Goal: Information Seeking & Learning: Check status

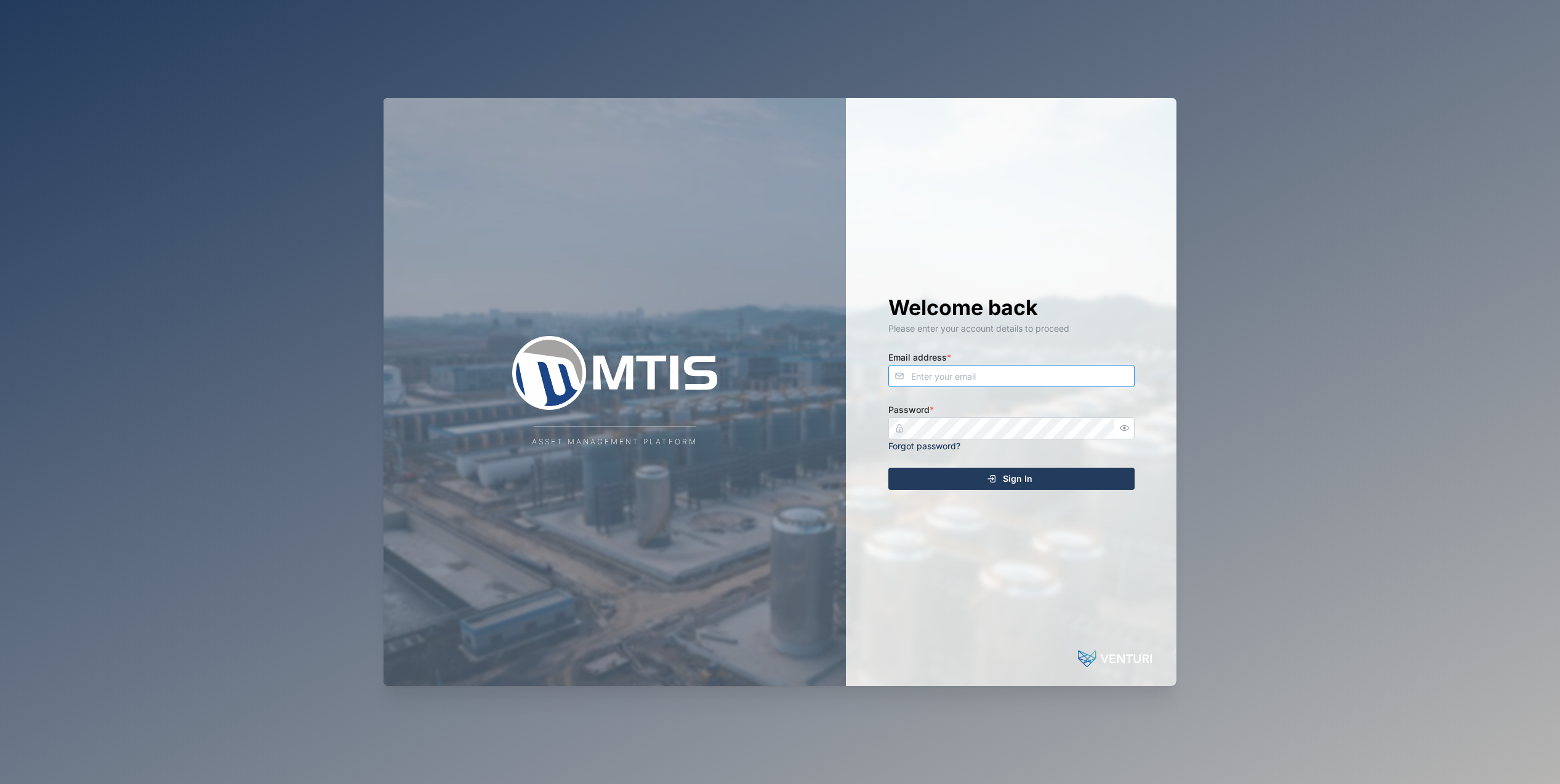
type input "[EMAIL_ADDRESS][DOMAIN_NAME]"
click at [1035, 467] on div "Welcome back Please enter your account details to proceed Email address * [EMAI…" at bounding box center [1011, 392] width 295 height 589
click at [1026, 482] on span "Sign In" at bounding box center [1017, 479] width 30 height 21
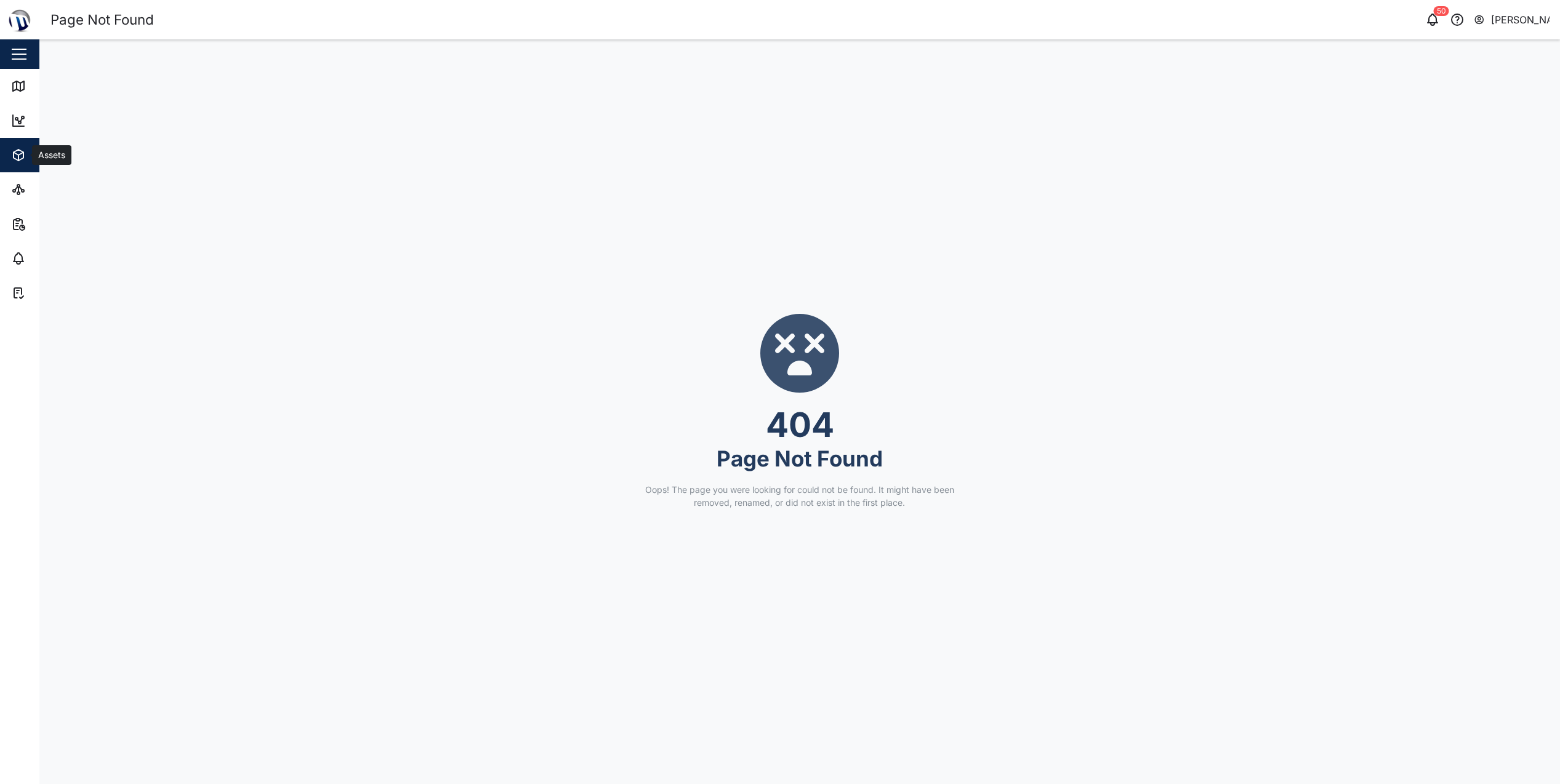
click at [23, 159] on icon "button" at bounding box center [18, 156] width 10 height 11
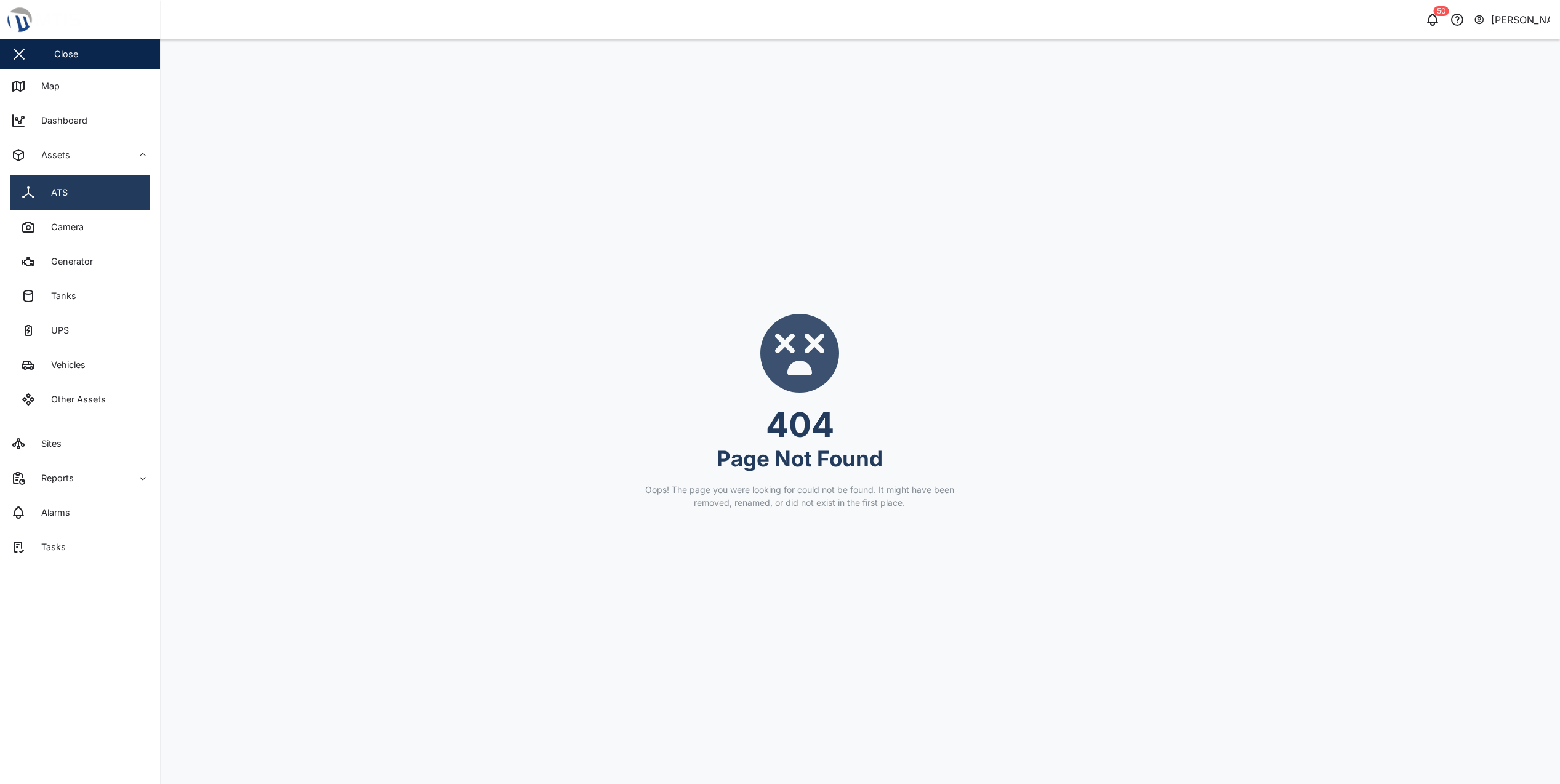
click at [95, 200] on link "ATS" at bounding box center [80, 192] width 140 height 35
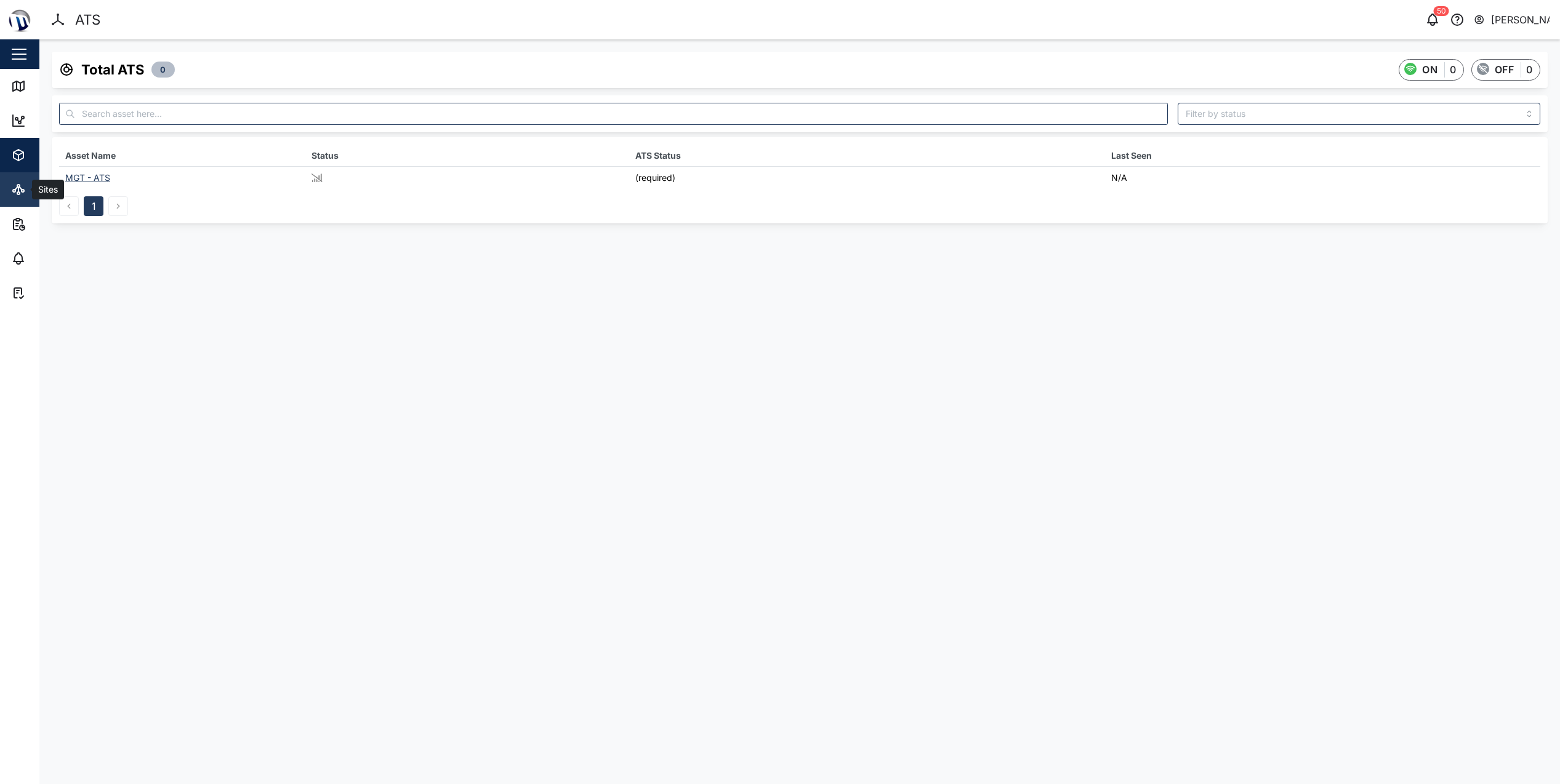
click at [18, 183] on icon at bounding box center [18, 189] width 15 height 15
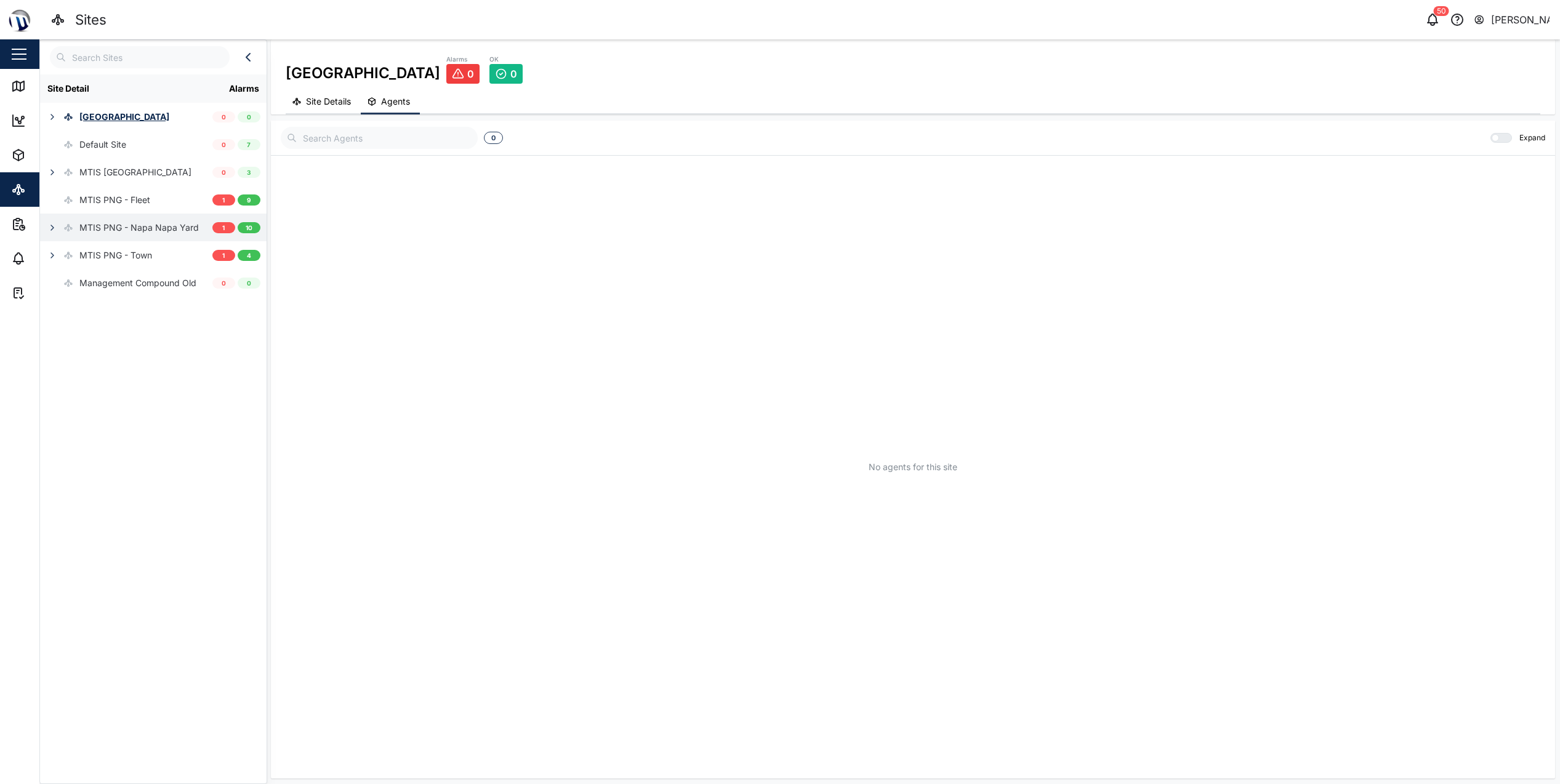
click at [107, 227] on div "MTIS PNG - Napa Napa Yard" at bounding box center [139, 227] width 120 height 13
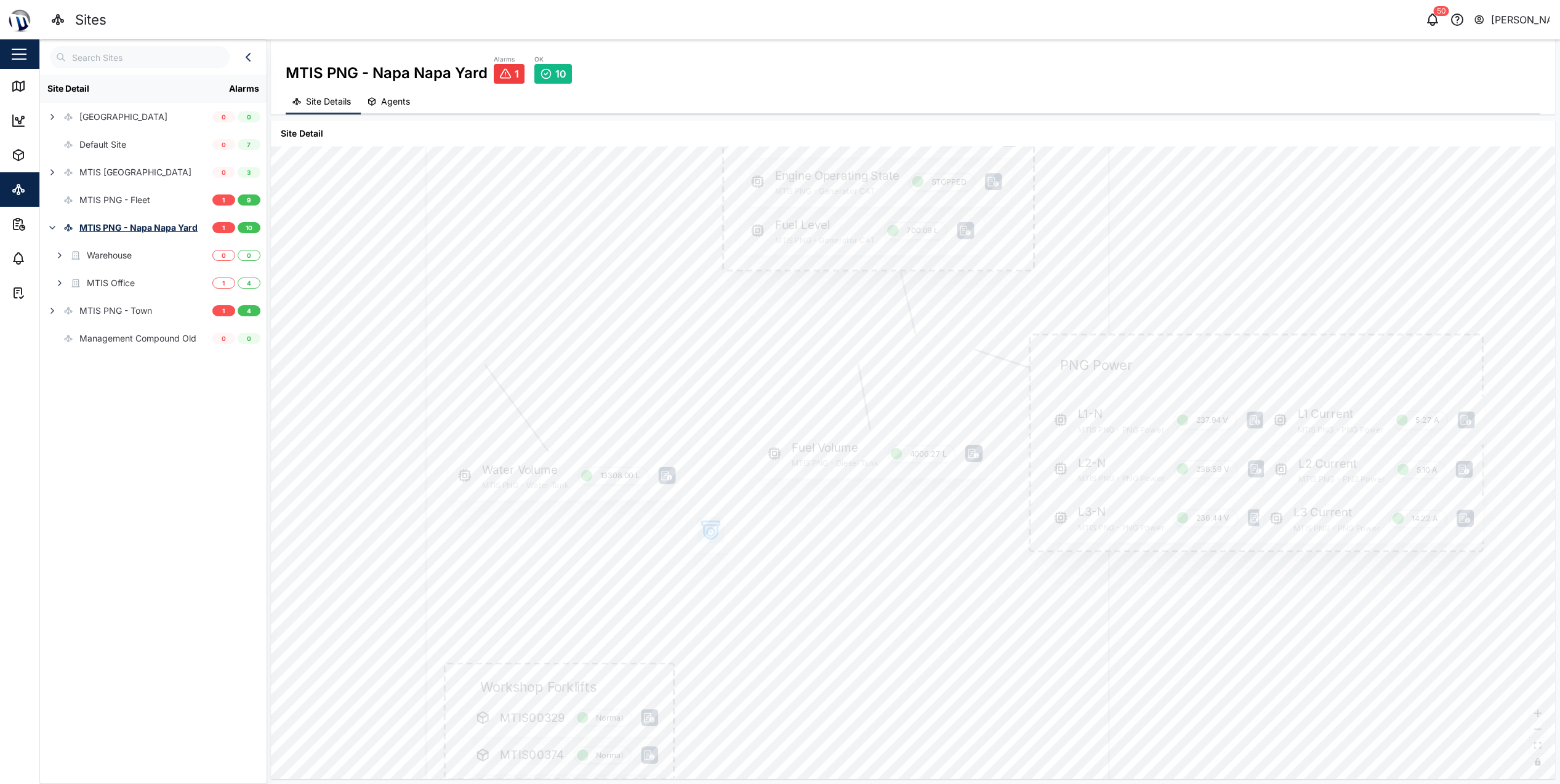
drag, startPoint x: 863, startPoint y: 429, endPoint x: 700, endPoint y: 427, distance: 163.0
click at [757, 434] on div "Fuel Volume MTIS PNG - Diesel Tank 4006.27 L" at bounding box center [875, 453] width 235 height 49
drag, startPoint x: 1253, startPoint y: 335, endPoint x: 1034, endPoint y: 338, distance: 219.0
click at [1034, 338] on div "PNG Power L1-N MTIS PNG - PNG Power 237.94 V L1 Current MTIS PNG - PNG Power 5.…" at bounding box center [912, 463] width 1284 height 633
click at [1026, 342] on div "PNG Power L1-N MTIS PNG - PNG Power 237.94 V L1 Current MTIS PNG - PNG Power 5.…" at bounding box center [912, 463] width 1284 height 633
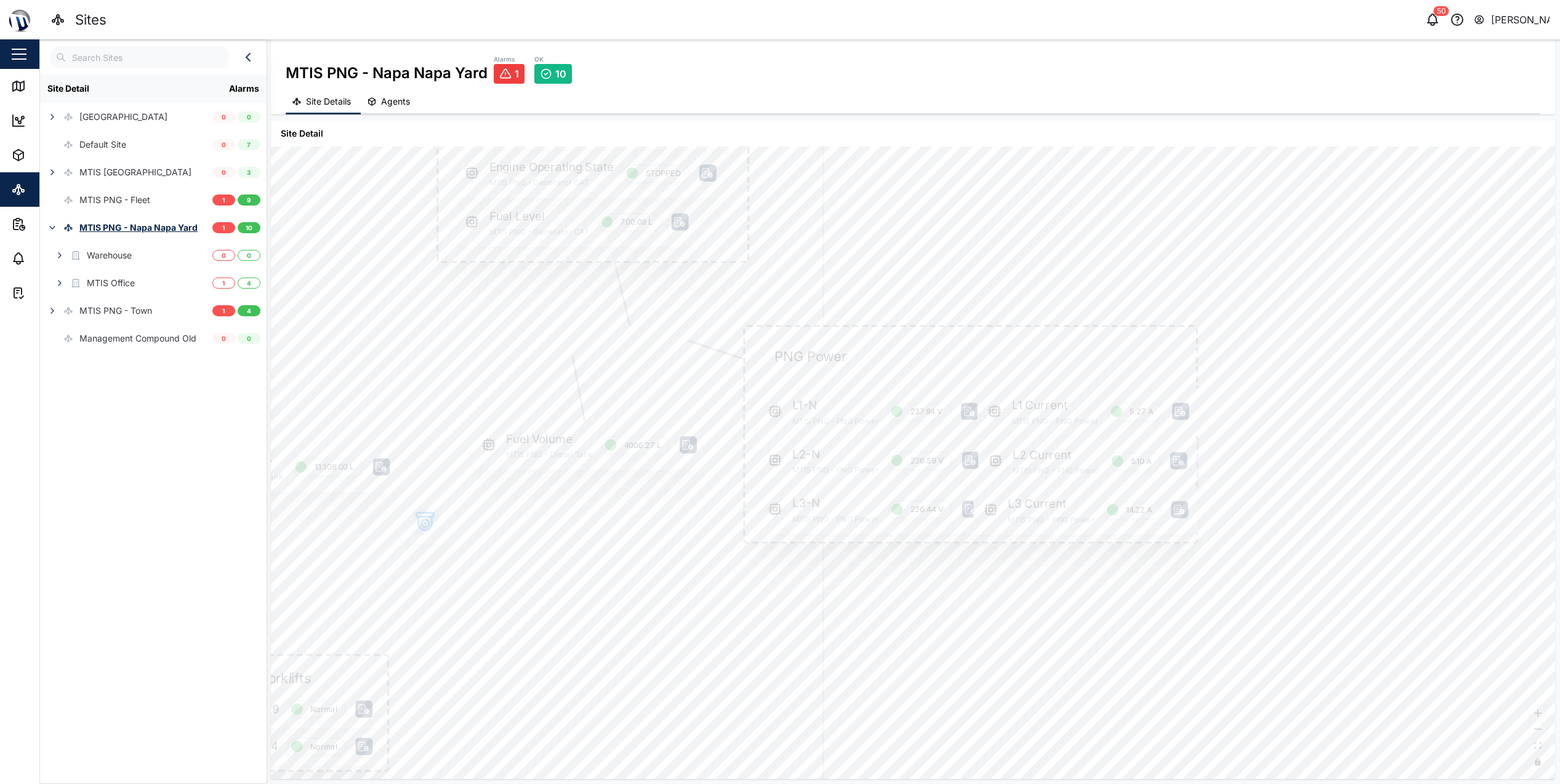
click at [967, 410] on icon at bounding box center [969, 412] width 11 height 10
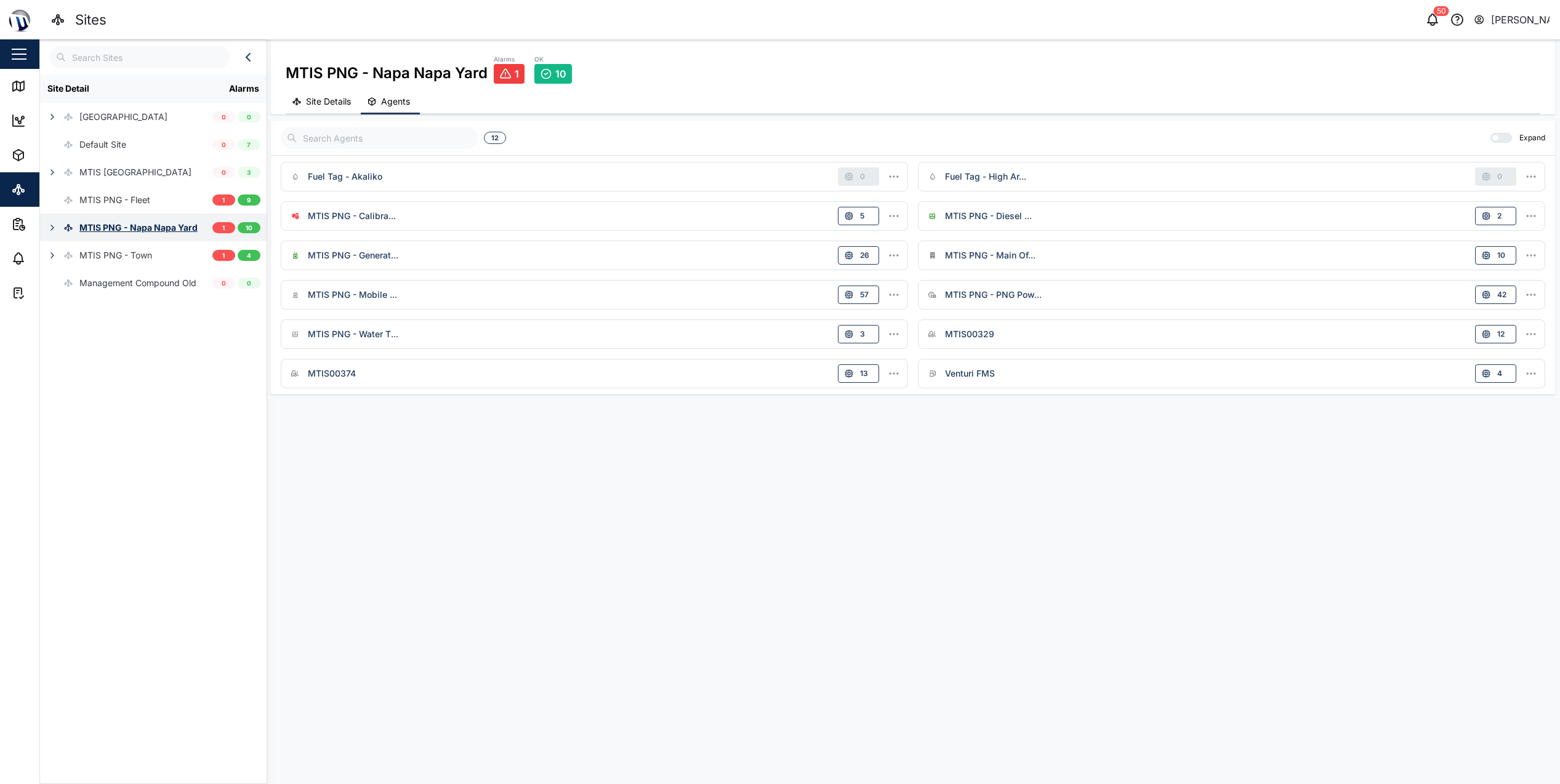
click at [157, 221] on div "MTIS PNG - Napa Napa Yard" at bounding box center [138, 227] width 118 height 13
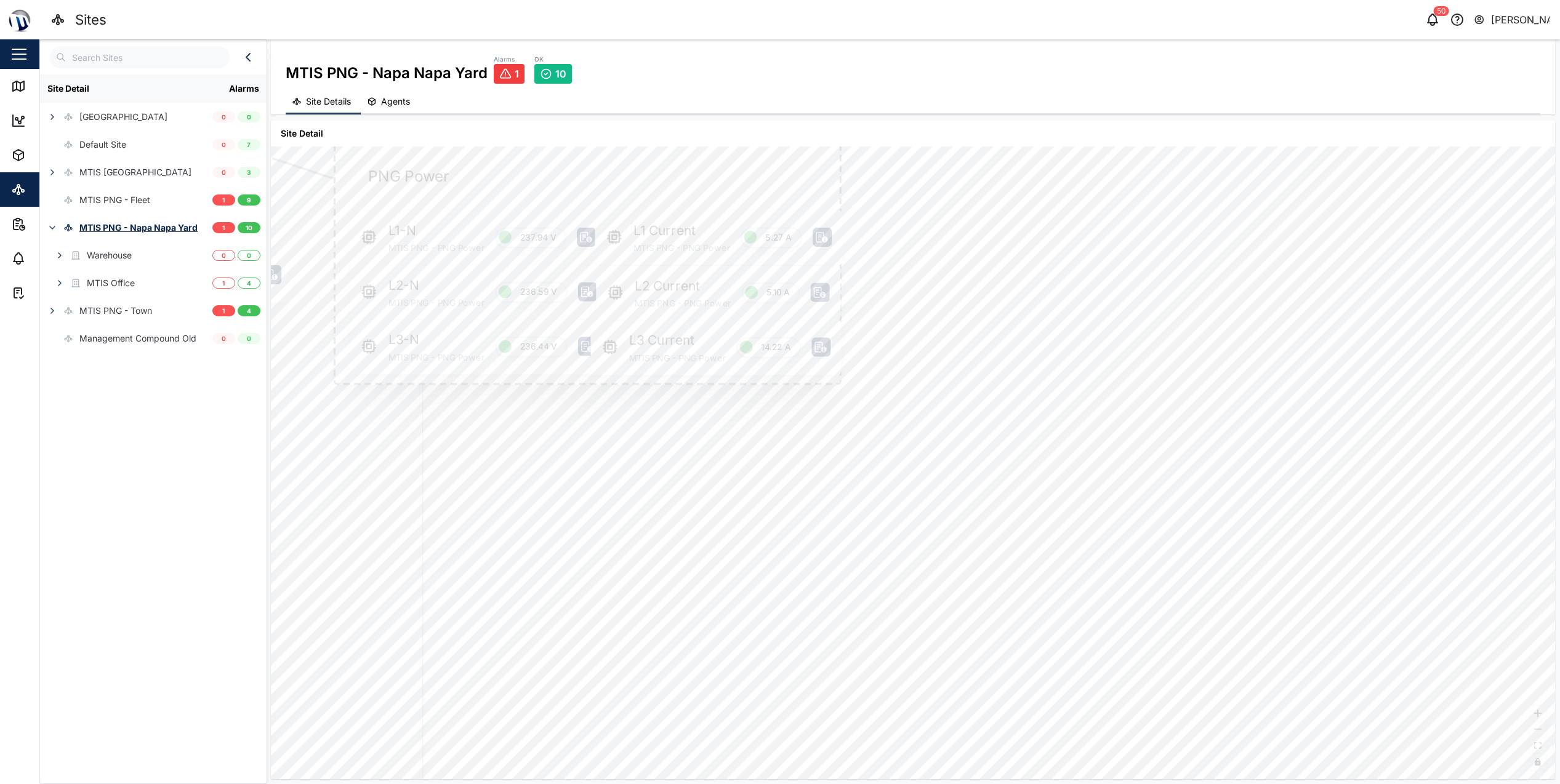
click at [588, 290] on icon at bounding box center [587, 292] width 12 height 11
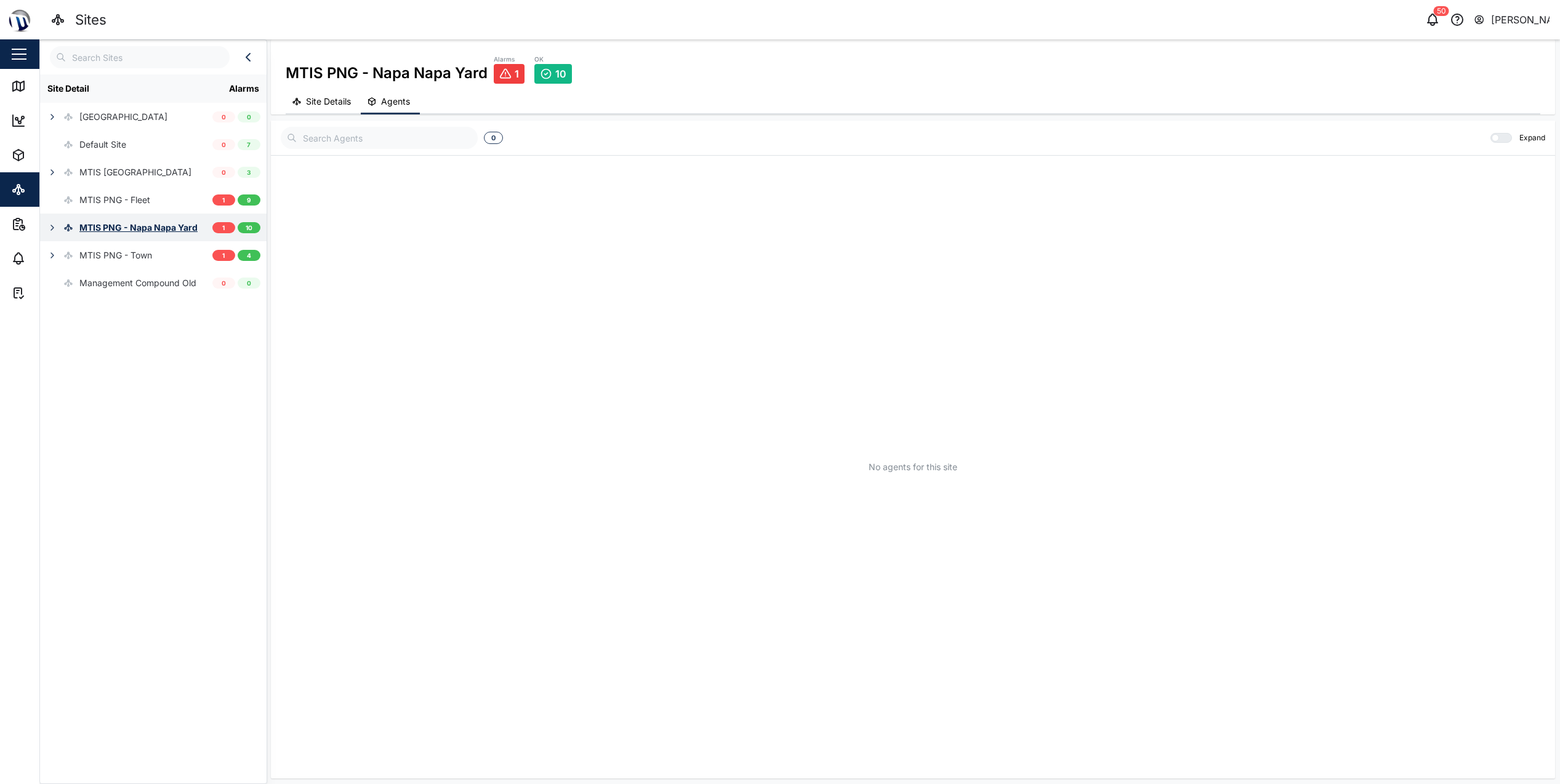
click at [118, 221] on div "MTIS PNG - Napa Napa Yard" at bounding box center [138, 227] width 118 height 13
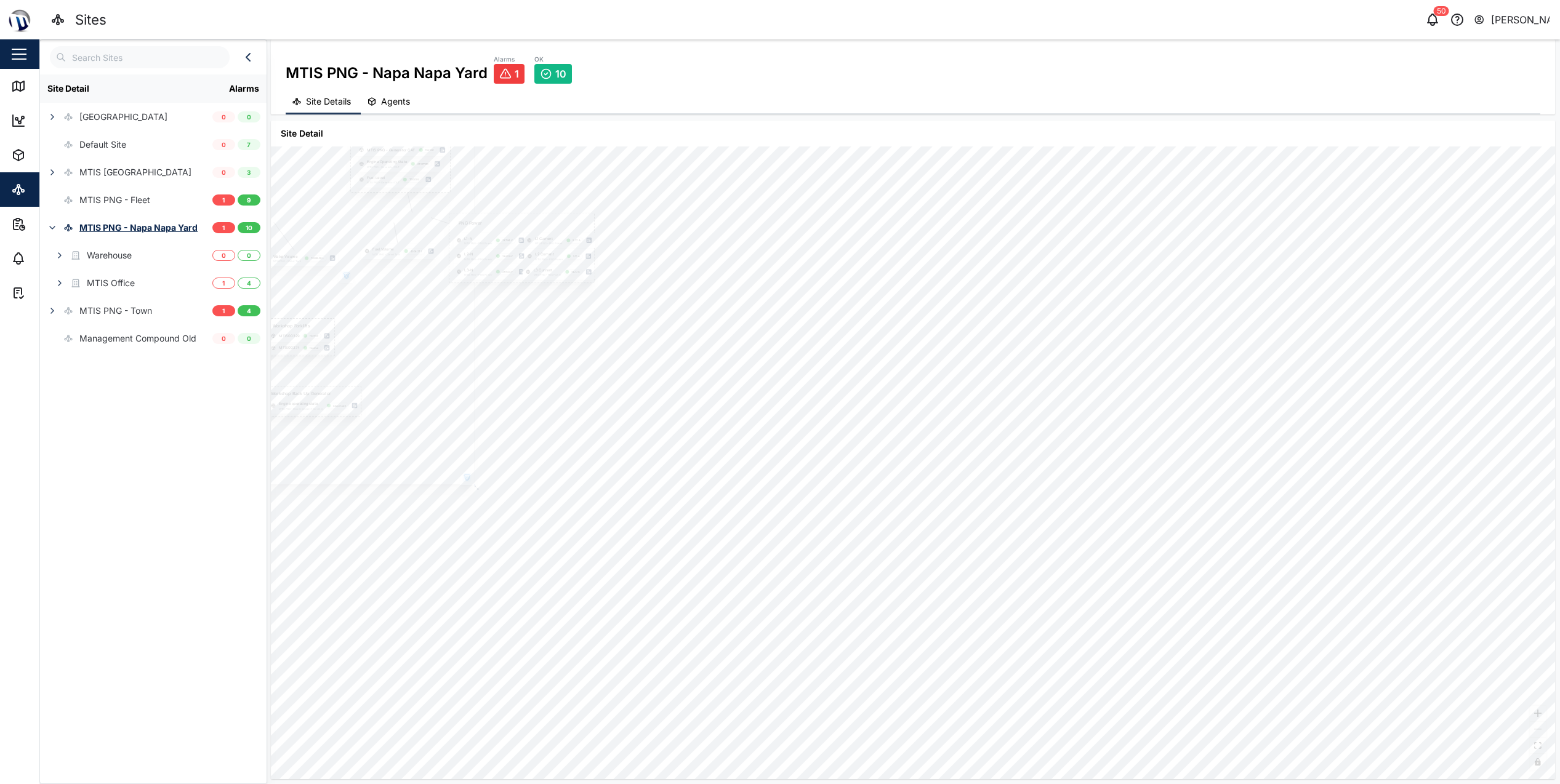
drag, startPoint x: 804, startPoint y: 564, endPoint x: 841, endPoint y: 570, distance: 37.5
click at [841, 570] on div "PNG Power L1-N MTIS PNG - PNG Power 237.94 V L1 Current MTIS PNG - PNG Power 5.…" at bounding box center [912, 463] width 1284 height 633
drag, startPoint x: 657, startPoint y: 539, endPoint x: 659, endPoint y: 606, distance: 67.0
click at [659, 606] on div at bounding box center [634, 491] width 504 height 848
drag, startPoint x: 675, startPoint y: 272, endPoint x: 689, endPoint y: 452, distance: 180.5
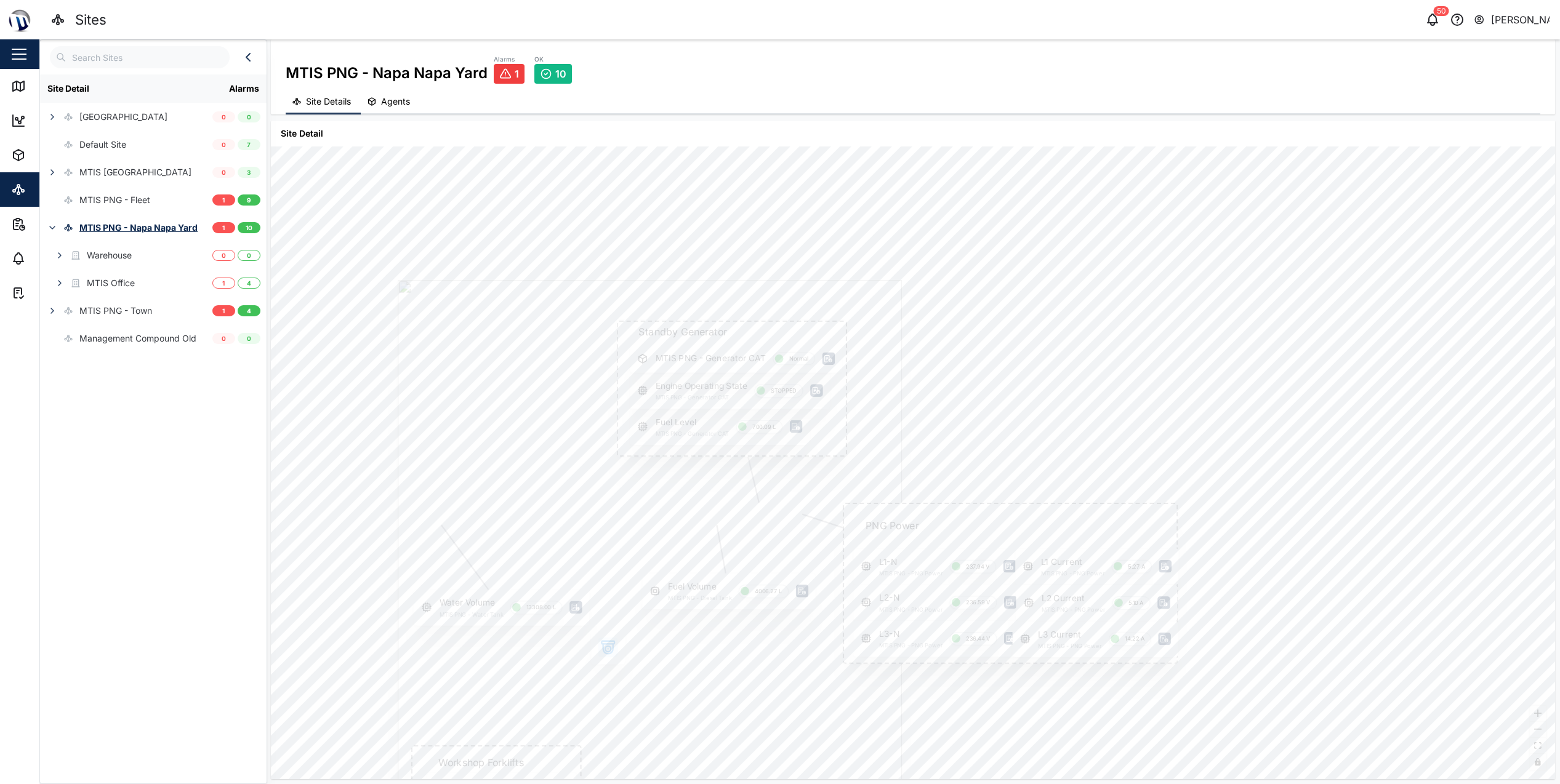
click at [689, 452] on div at bounding box center [649, 704] width 504 height 848
click at [825, 360] on icon at bounding box center [828, 362] width 8 height 7
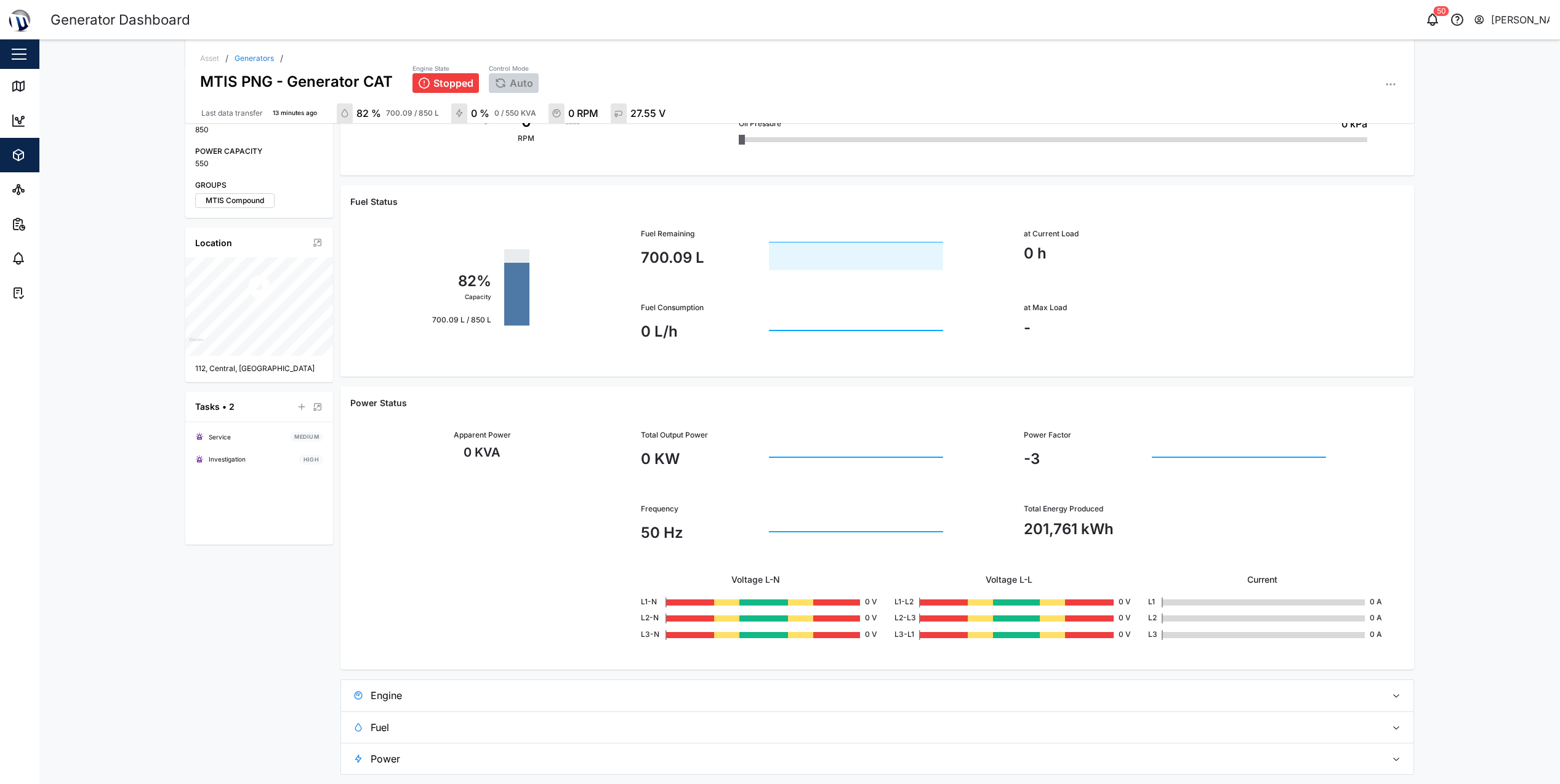
scroll to position [273, 0]
click at [403, 695] on span "Engine" at bounding box center [873, 695] width 1005 height 31
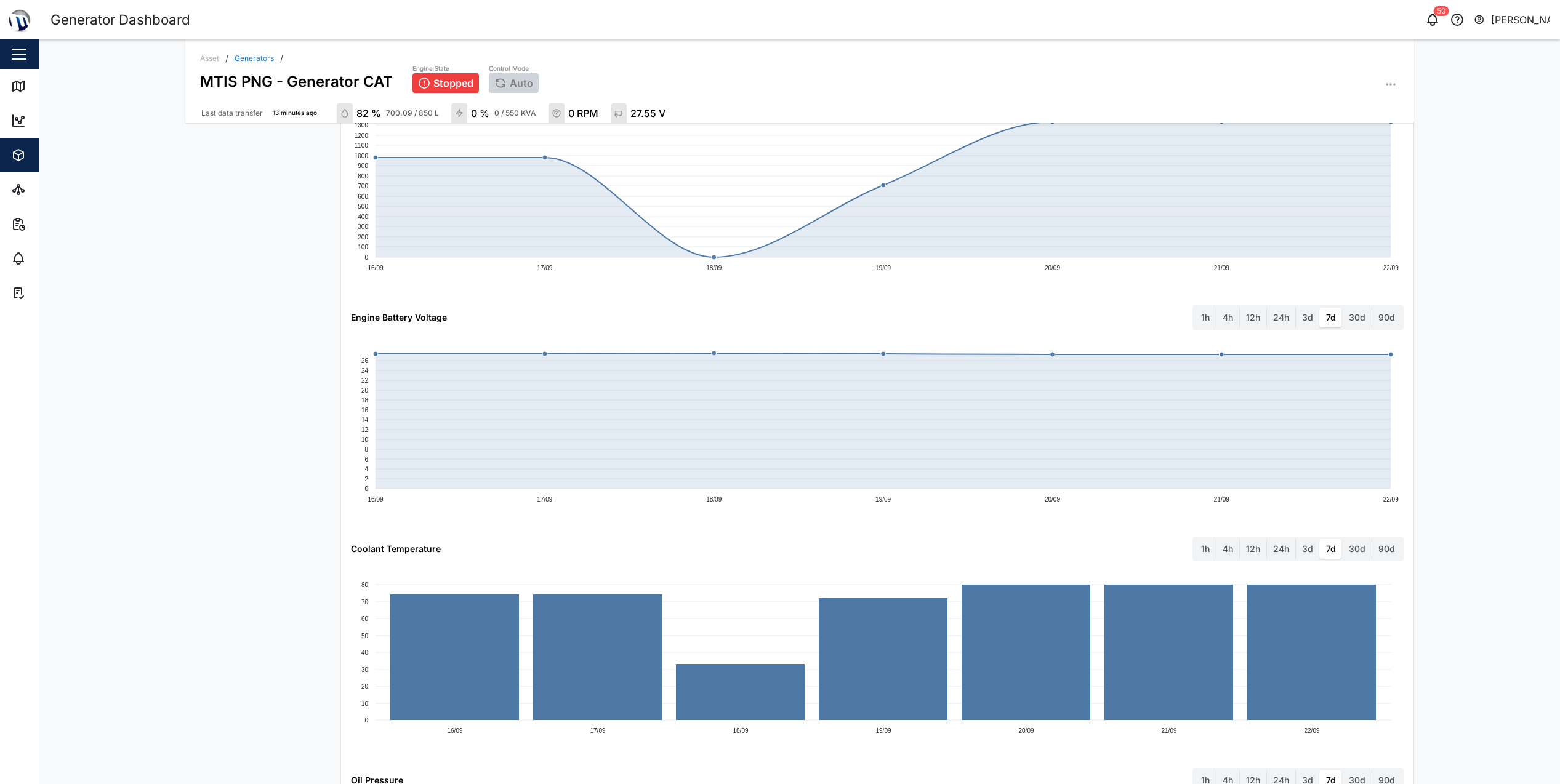
scroll to position [824, 0]
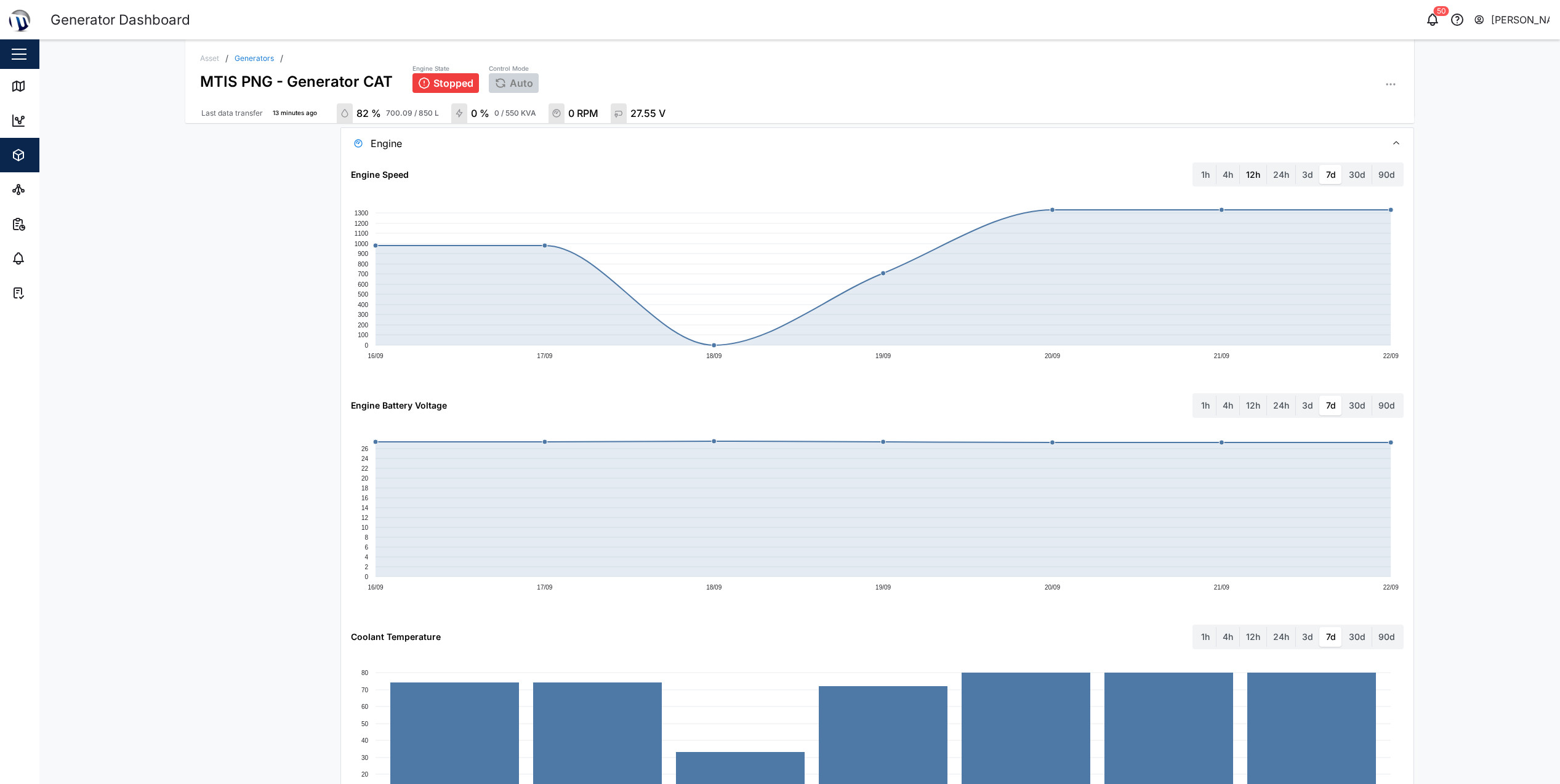
click at [1248, 174] on label "12h" at bounding box center [1253, 175] width 27 height 20
click at [1239, 165] on hours "12h" at bounding box center [1239, 165] width 0 height 0
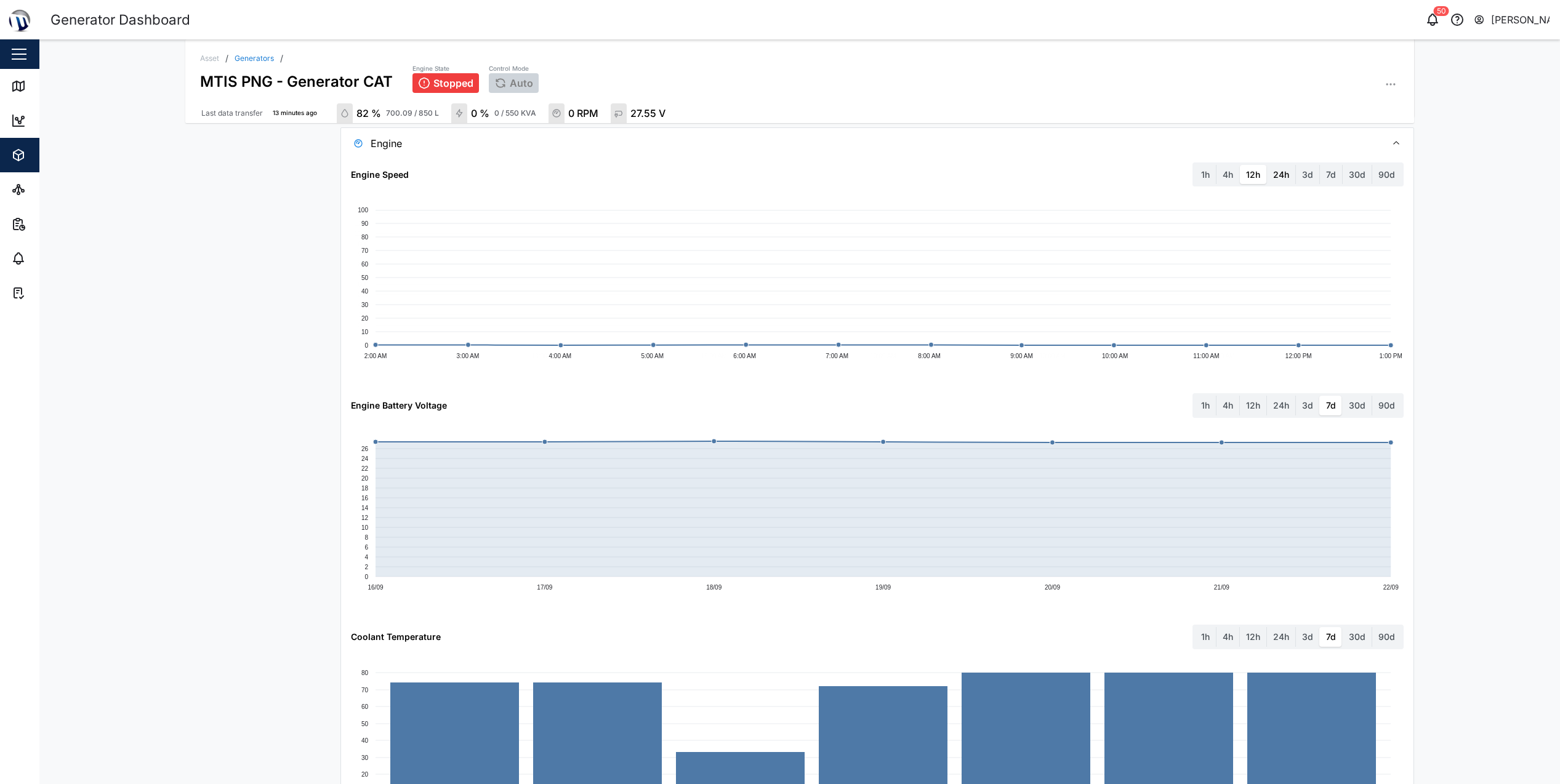
click at [1281, 177] on label "24h" at bounding box center [1281, 175] width 28 height 20
click at [1267, 165] on hours "24h" at bounding box center [1267, 165] width 0 height 0
click at [1245, 177] on label "12h" at bounding box center [1253, 175] width 27 height 20
click at [1239, 165] on hours "12h" at bounding box center [1239, 165] width 0 height 0
click at [1217, 176] on label "4h" at bounding box center [1228, 175] width 23 height 20
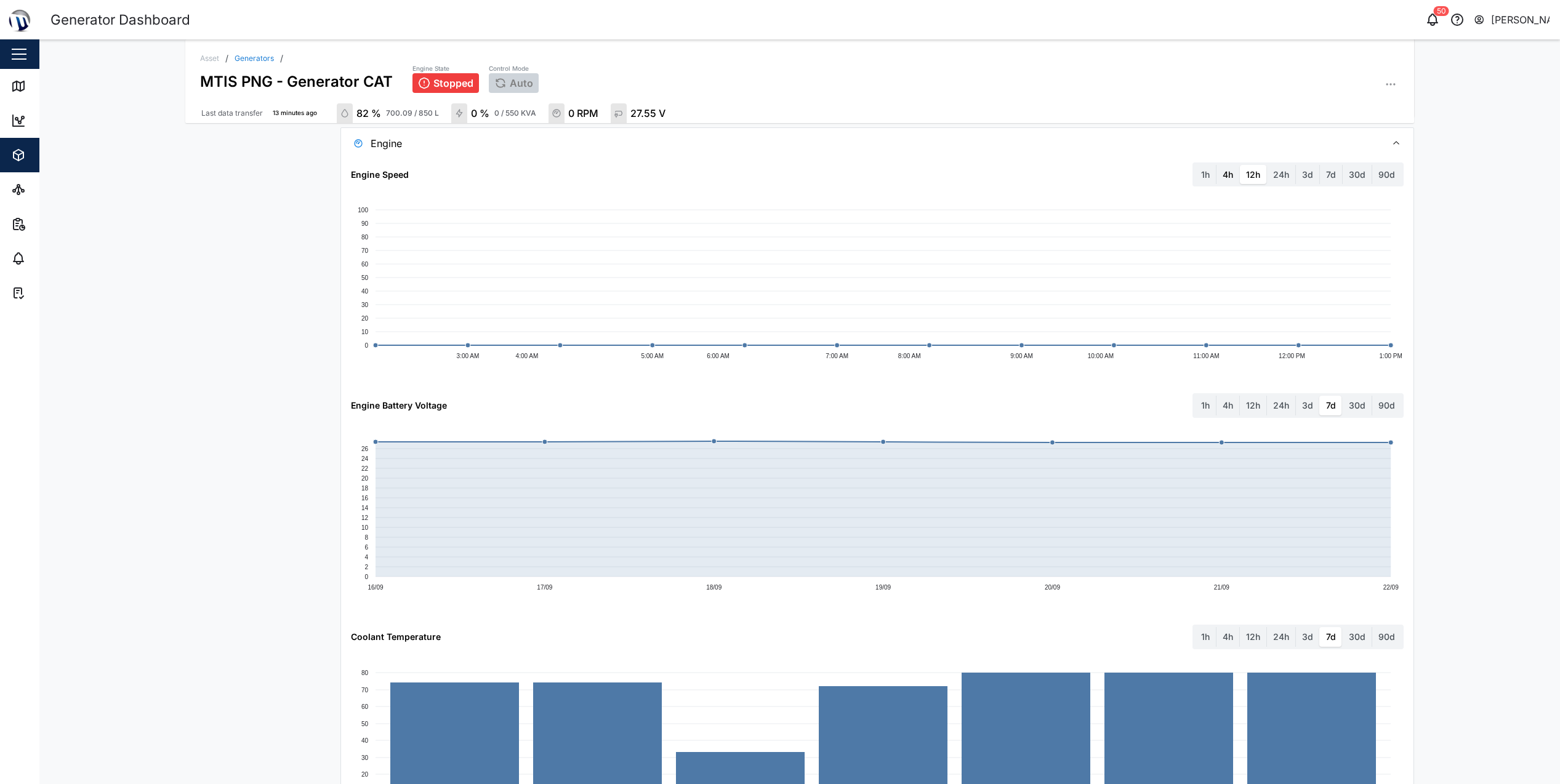
click at [1217, 165] on hours "4h" at bounding box center [1217, 165] width 0 height 0
click at [1205, 176] on label "1h" at bounding box center [1205, 175] width 21 height 20
click at [1195, 165] on hour "1h" at bounding box center [1195, 165] width 0 height 0
click at [1280, 175] on label "24h" at bounding box center [1281, 175] width 28 height 20
click at [1267, 165] on hours "24h" at bounding box center [1267, 165] width 0 height 0
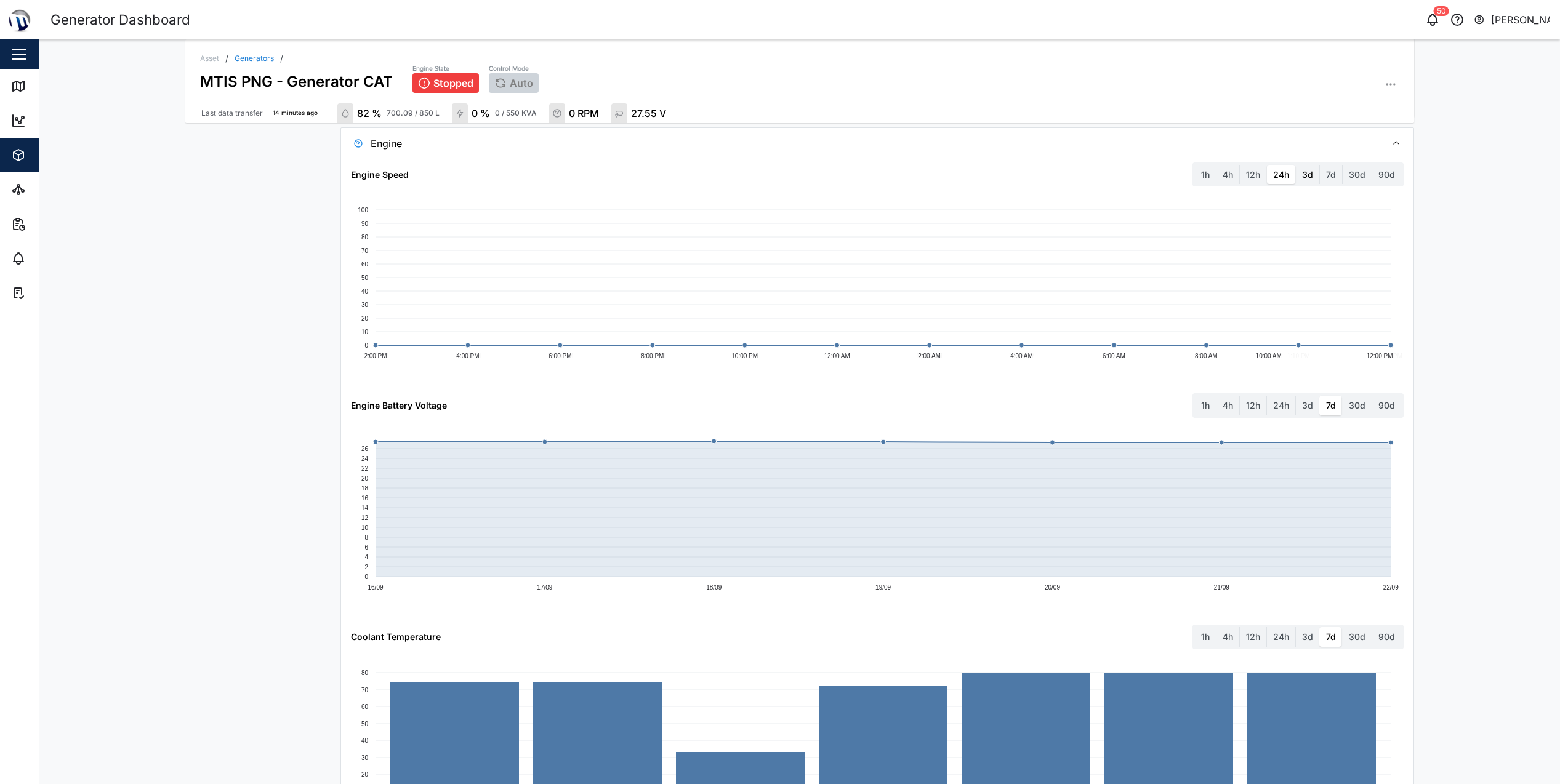
click at [1308, 176] on label "3d" at bounding box center [1307, 175] width 23 height 20
click at [1296, 165] on days "3d" at bounding box center [1296, 165] width 0 height 0
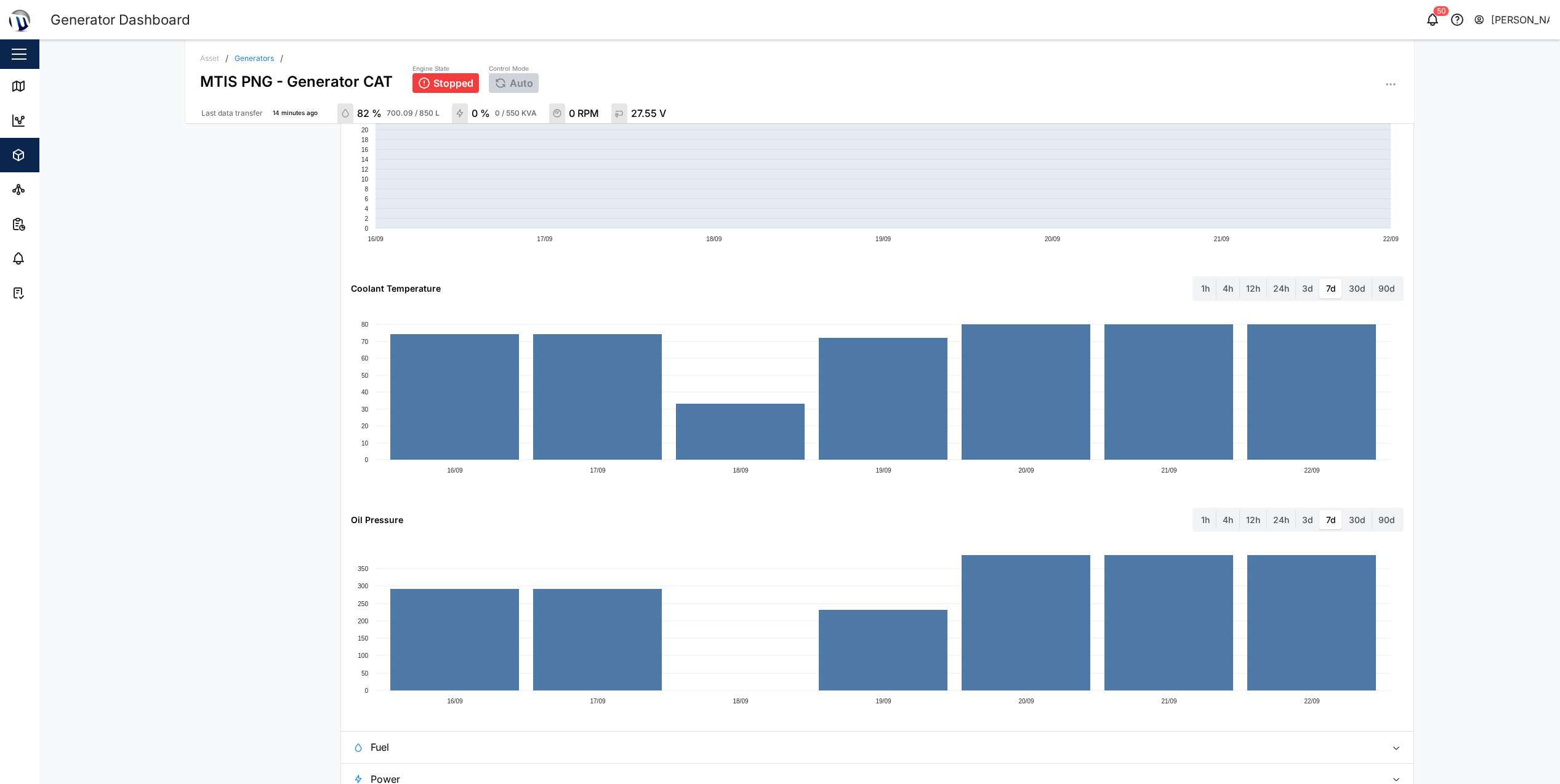
scroll to position [1193, 0]
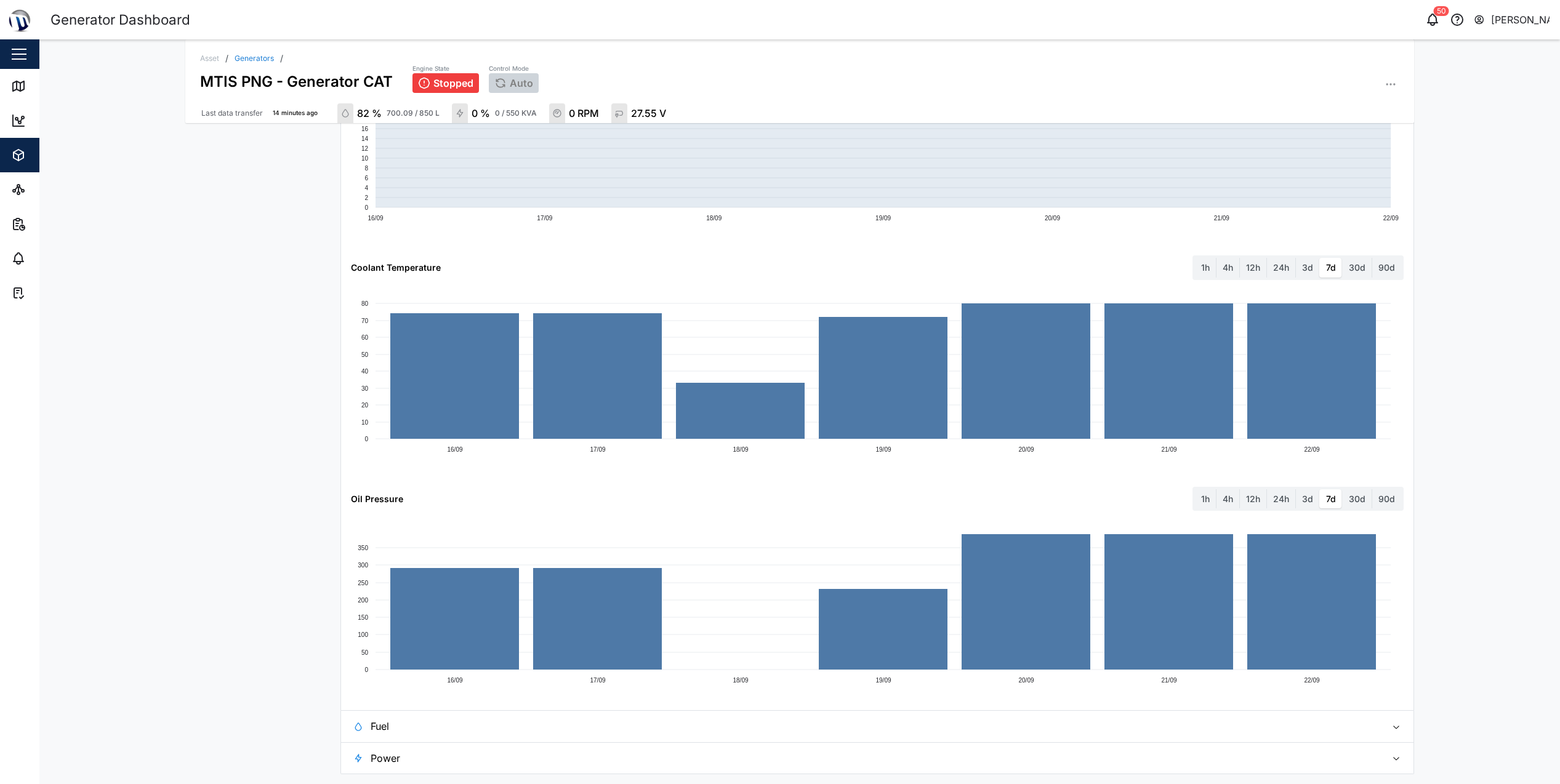
click at [589, 763] on span "Power" at bounding box center [873, 758] width 1005 height 31
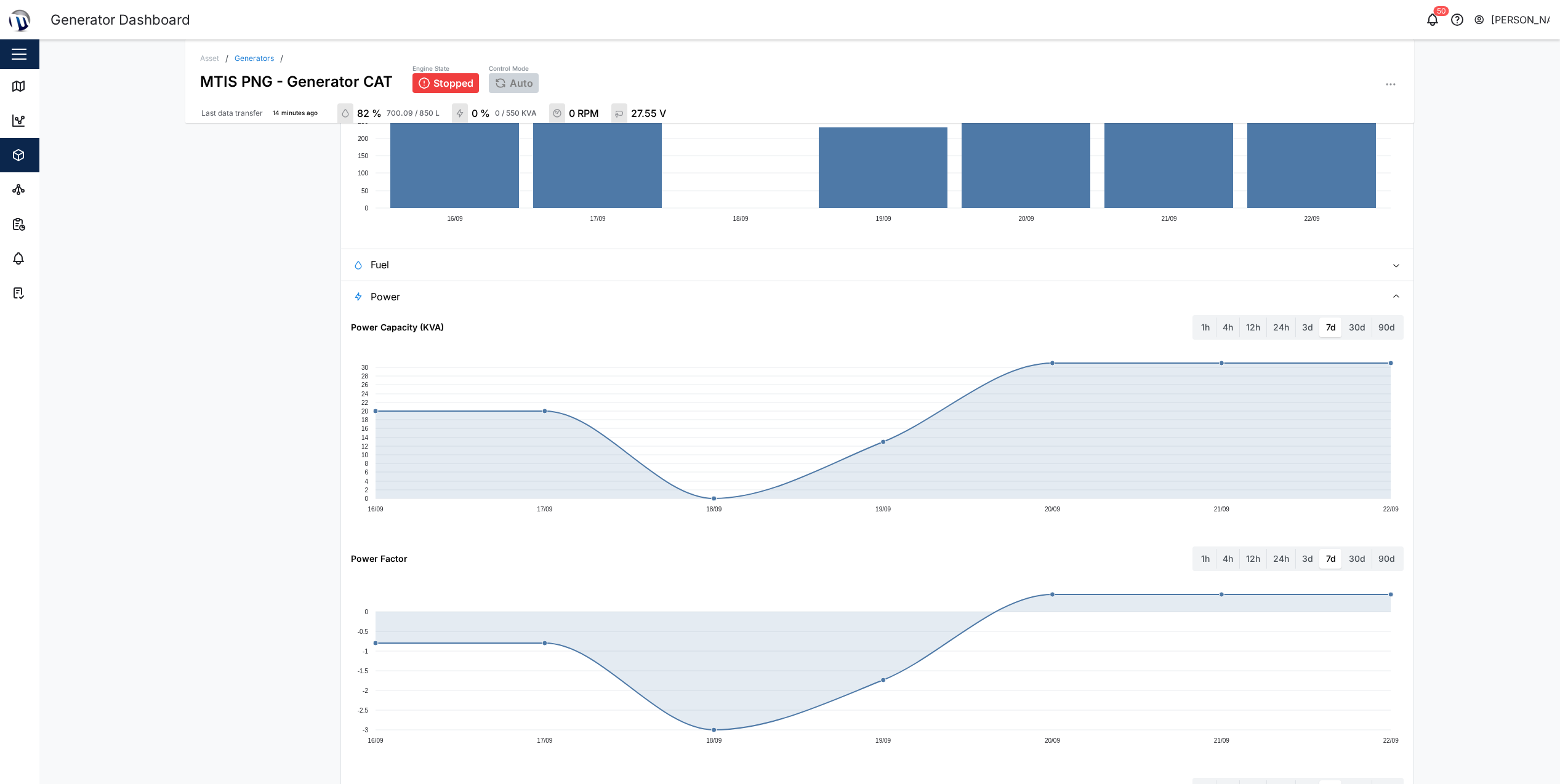
scroll to position [1686, 0]
